Goal: Information Seeking & Learning: Learn about a topic

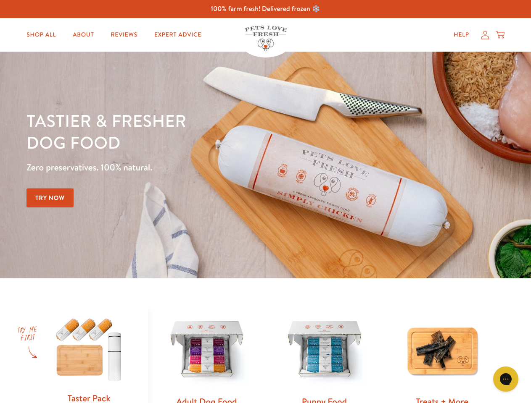
click at [265, 202] on div "Tastier & fresher dog food Zero preservatives. 100% natural. Try Now" at bounding box center [185, 165] width 318 height 111
click at [505, 379] on icon "Gorgias live chat" at bounding box center [505, 379] width 8 height 8
